Goal: Complete application form

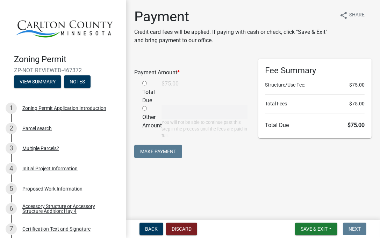
click at [145, 83] on input "radio" at bounding box center [144, 83] width 5 height 5
radio input "true"
type input "75"
click at [157, 153] on button "Make Payment" at bounding box center [158, 151] width 48 height 13
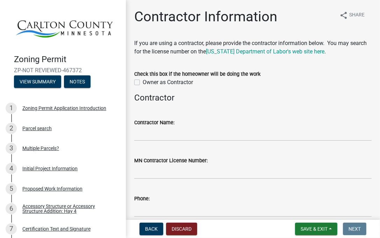
click at [143, 82] on label "Owner as Contractor" at bounding box center [168, 82] width 50 height 8
click at [143, 82] on input "Owner as Contractor" at bounding box center [145, 80] width 5 height 5
checkbox input "true"
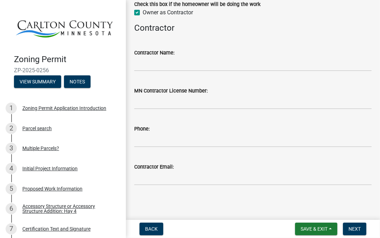
scroll to position [71, 0]
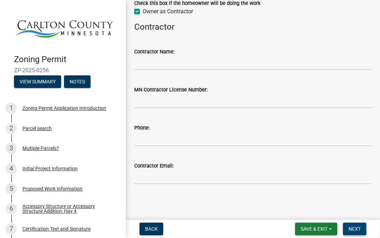
click at [353, 230] on span "Next" at bounding box center [354, 230] width 12 height 6
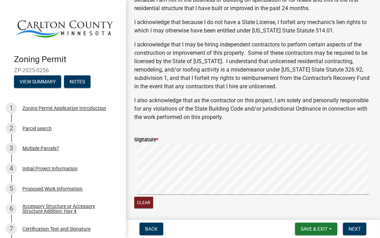
scroll to position [210, 0]
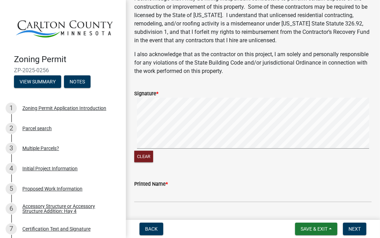
click at [190, 166] on wm-data-entity-input "Signature * Clear" at bounding box center [252, 125] width 237 height 89
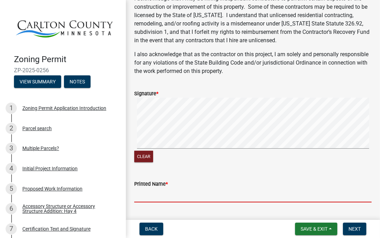
click at [142, 197] on input "Printed Name *" at bounding box center [252, 195] width 237 height 14
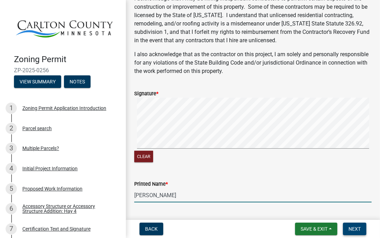
type input "[PERSON_NAME]"
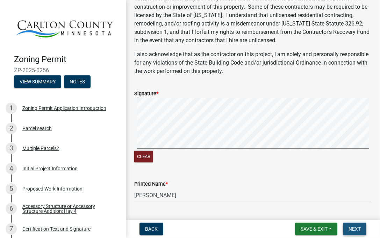
click at [352, 225] on button "Next" at bounding box center [354, 229] width 23 height 13
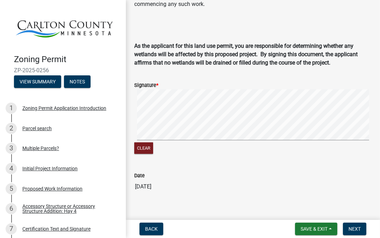
click at [186, 149] on wm-data-entity-input "Signature * Clear" at bounding box center [252, 117] width 237 height 89
click at [268, 132] on signature-pad at bounding box center [252, 115] width 237 height 53
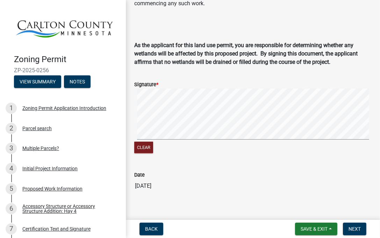
scroll to position [211, 0]
click at [369, 228] on form "Save & Exit Save Save & Exit Next" at bounding box center [330, 229] width 77 height 13
click at [356, 229] on span "Next" at bounding box center [354, 230] width 12 height 6
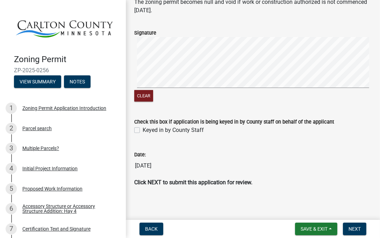
scroll to position [139, 0]
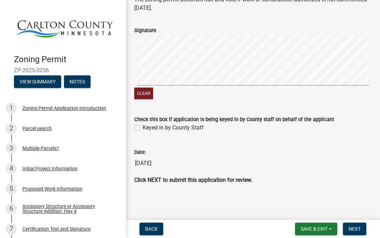
click at [189, 104] on wm-data-entity-input "Signature Clear" at bounding box center [252, 62] width 237 height 89
click at [286, 90] on div "Clear" at bounding box center [252, 68] width 237 height 66
click at [355, 232] on span "Next" at bounding box center [354, 230] width 12 height 6
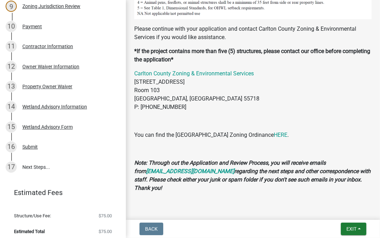
scroll to position [265, 0]
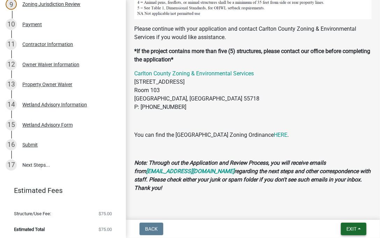
click at [349, 228] on span "Exit" at bounding box center [351, 230] width 10 height 6
click at [322, 210] on button "Save & Exit" at bounding box center [339, 211] width 56 height 17
